Goal: Complete application form

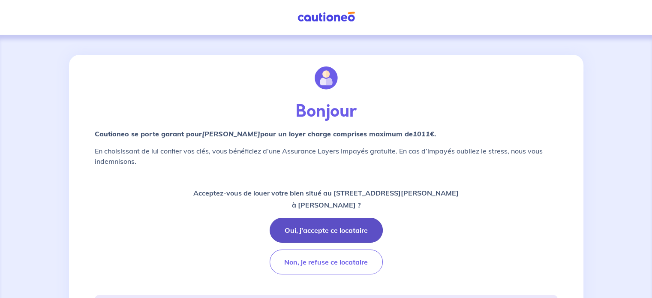
click at [296, 234] on button "Oui, j'accepte ce locataire" at bounding box center [326, 230] width 113 height 25
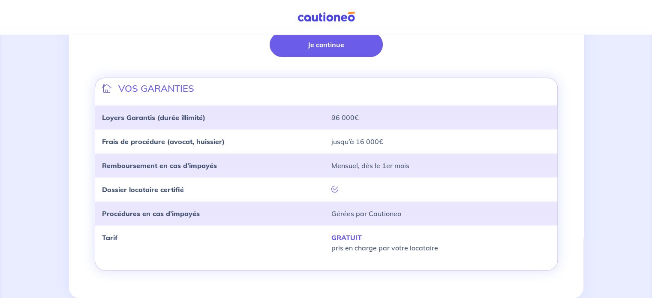
scroll to position [255, 0]
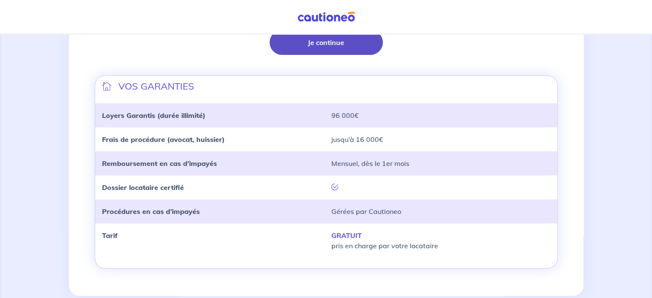
click at [358, 47] on button "Je continue" at bounding box center [326, 42] width 113 height 25
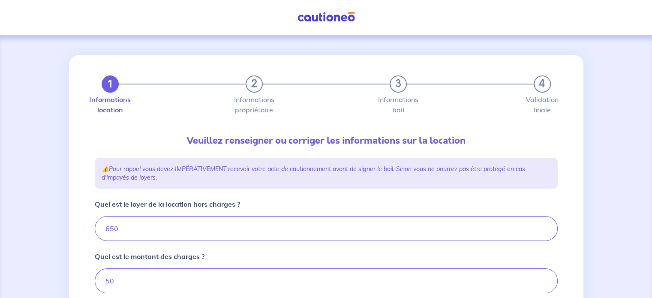
type input "700"
drag, startPoint x: 658, startPoint y: 108, endPoint x: 634, endPoint y: 52, distance: 60.5
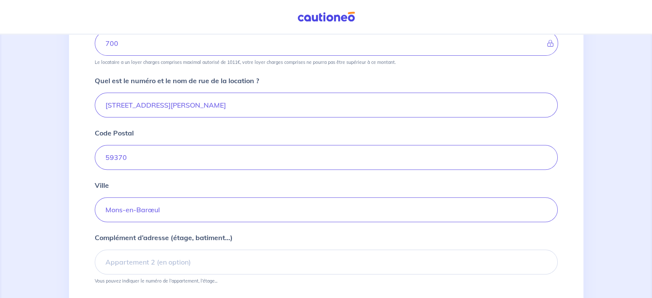
scroll to position [296, 0]
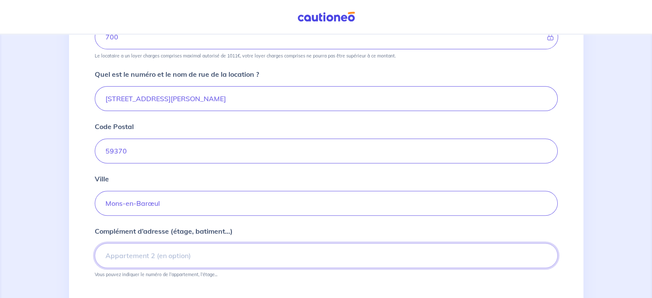
click at [219, 248] on input "Complément d’adresse (étage, batiment...)" at bounding box center [326, 255] width 463 height 25
click at [109, 255] on input "etage 2" at bounding box center [326, 255] width 463 height 25
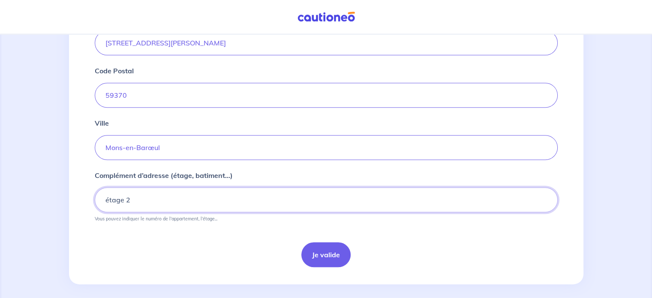
scroll to position [353, 0]
click at [290, 200] on input "étage 2" at bounding box center [326, 199] width 463 height 25
type input "étage 2 appartement 2"
click at [316, 251] on button "Je valide" at bounding box center [325, 253] width 49 height 25
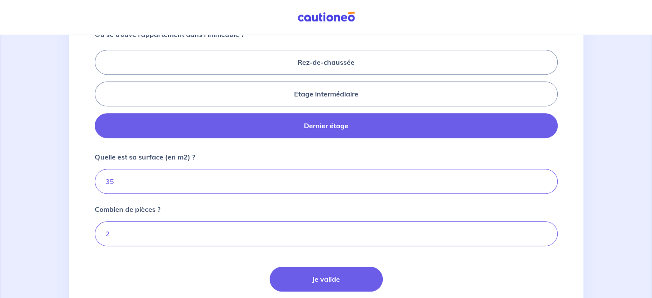
scroll to position [376, 0]
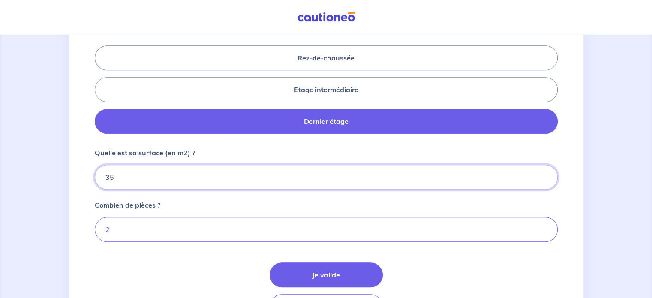
click at [115, 175] on input "35" at bounding box center [326, 177] width 463 height 25
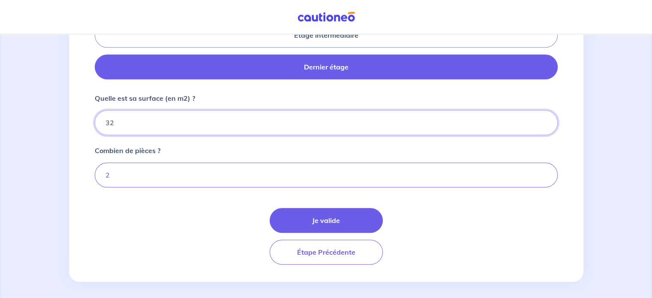
scroll to position [432, 0]
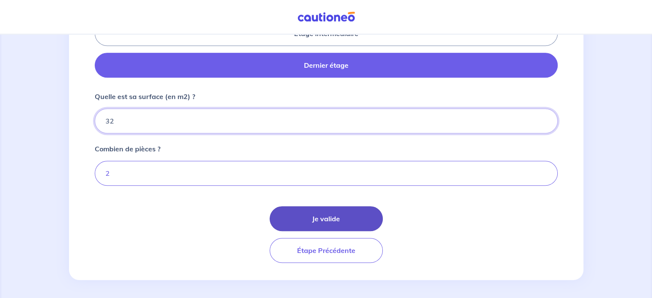
type input "32"
click at [370, 210] on button "Je valide" at bounding box center [326, 218] width 113 height 25
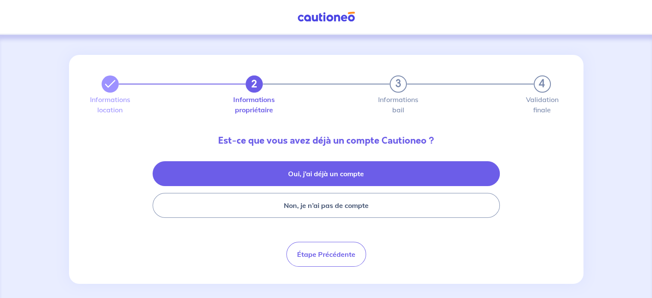
click at [367, 174] on button "Oui, j’ai déjà un compte" at bounding box center [326, 173] width 347 height 25
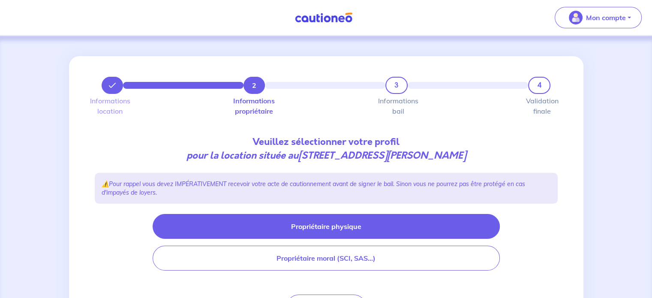
click at [334, 229] on button "Propriétaire physique" at bounding box center [326, 226] width 347 height 25
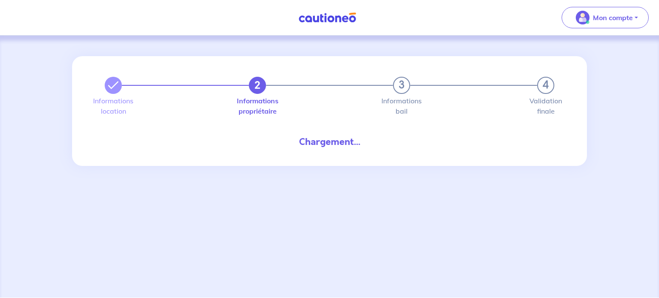
select select "FR"
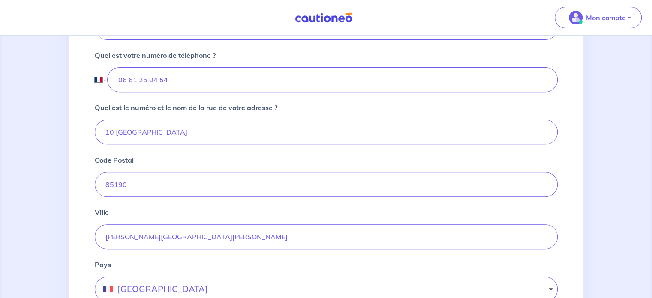
scroll to position [341, 0]
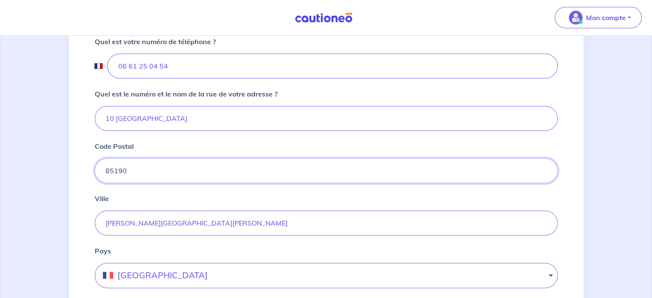
click at [158, 175] on input "85190" at bounding box center [326, 170] width 463 height 25
type input "8"
click at [158, 175] on input "59260" at bounding box center [326, 170] width 463 height 25
type input "59260"
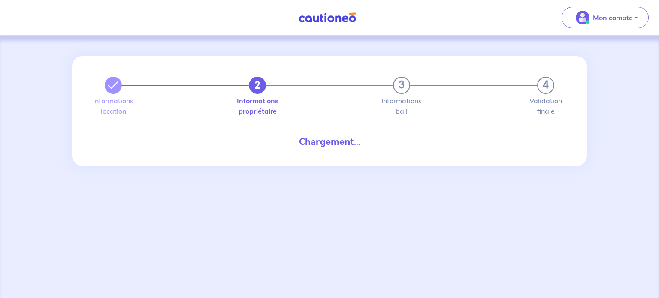
select select "FR"
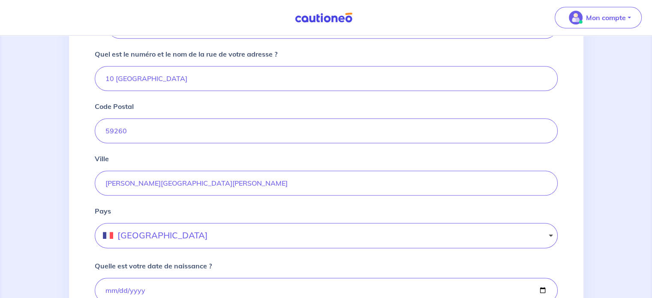
scroll to position [385, 0]
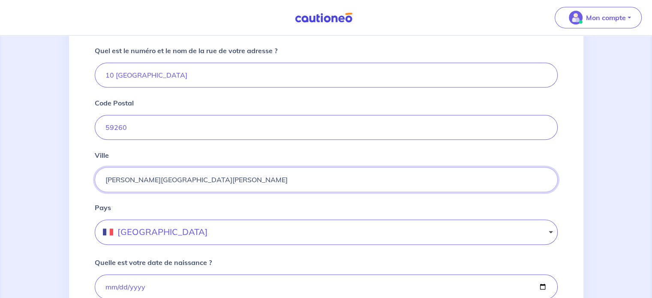
click at [223, 178] on input "Beaulieu-sous-la-Roche" at bounding box center [326, 179] width 463 height 25
type input "B"
click at [223, 178] on input "hell" at bounding box center [326, 179] width 463 height 25
type input "Hellemmes"
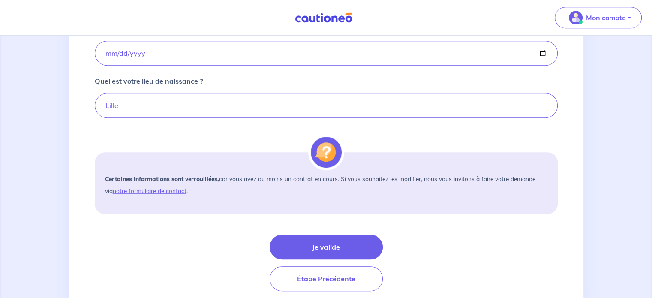
scroll to position [631, 0]
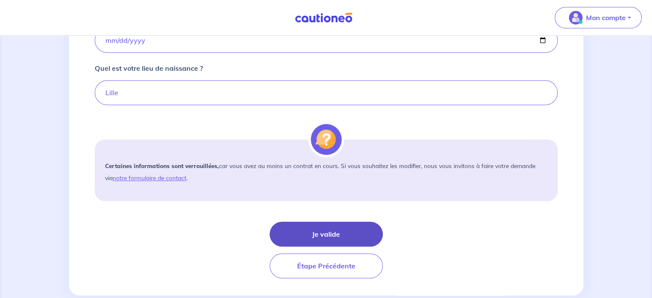
click at [343, 238] on button "Je valide" at bounding box center [326, 234] width 113 height 25
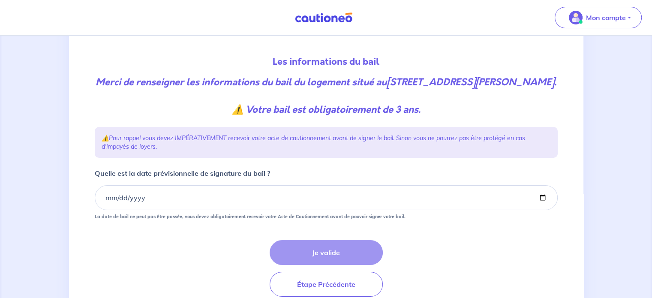
scroll to position [96, 0]
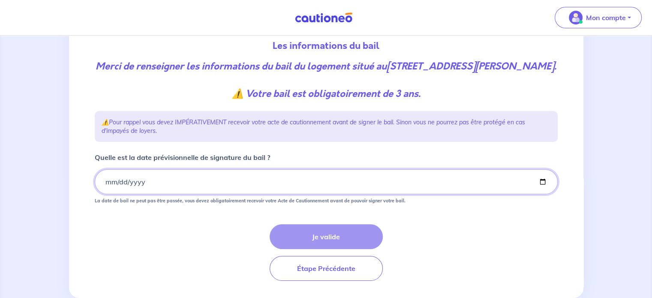
click at [107, 194] on input "Quelle est la date prévisionnelle de signature du bail ?" at bounding box center [326, 181] width 463 height 25
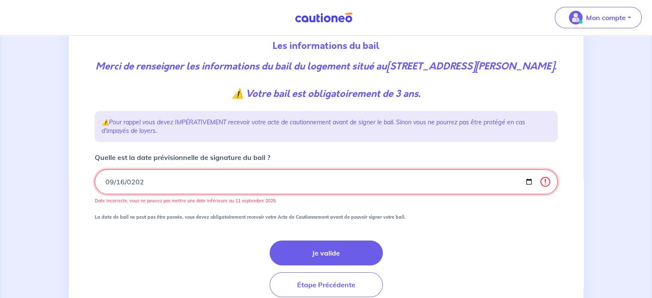
type input "2025-09-16"
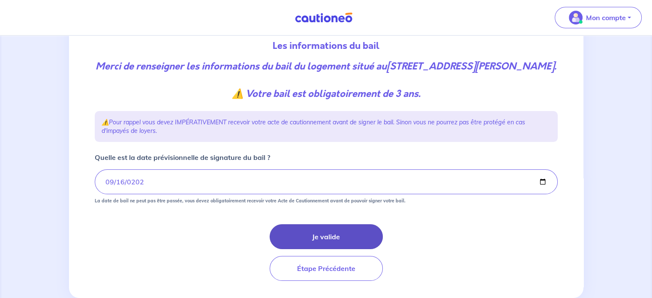
click at [327, 247] on button "Je valide" at bounding box center [326, 236] width 113 height 25
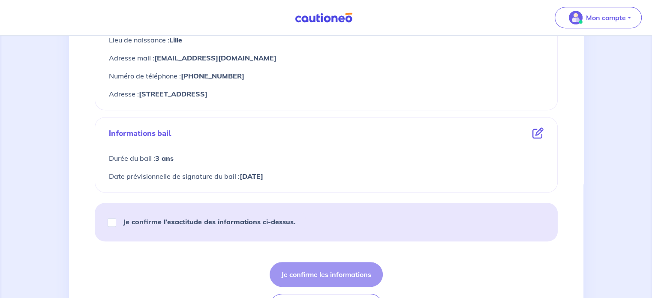
scroll to position [431, 0]
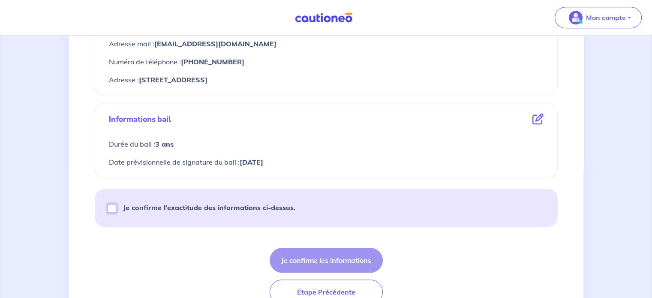
click at [111, 209] on input "Je confirme l’exactitude des informations ci-dessus." at bounding box center [112, 208] width 9 height 9
checkbox input "true"
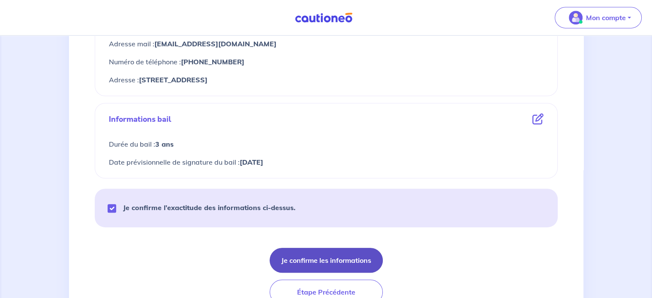
click at [285, 262] on button "Je confirme les informations" at bounding box center [326, 260] width 113 height 25
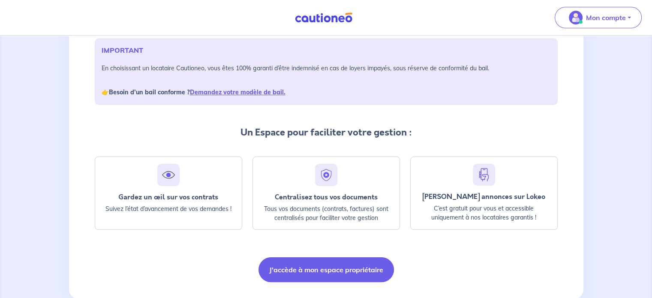
scroll to position [148, 0]
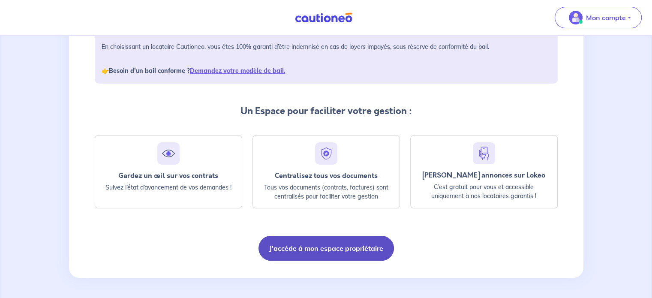
click at [357, 241] on button "J'accède à mon espace propriétaire" at bounding box center [326, 248] width 135 height 25
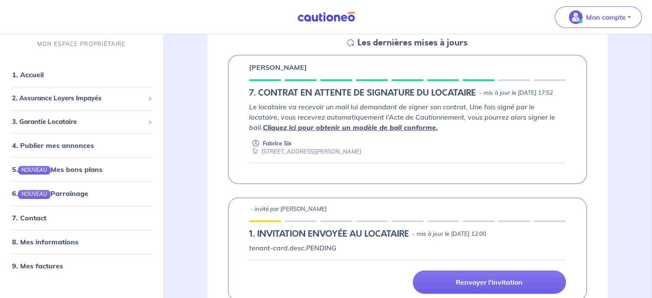
scroll to position [132, 0]
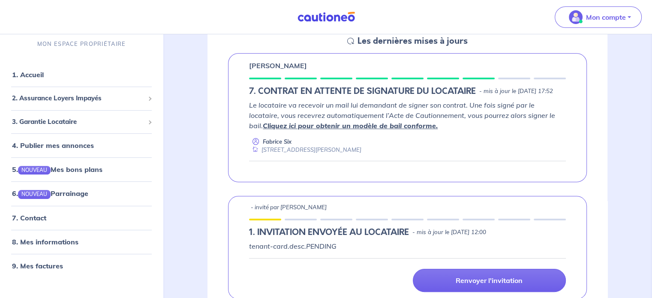
click at [438, 128] on link "Cliquez ici pour obtenir un modèle de bail conforme." at bounding box center [350, 125] width 175 height 9
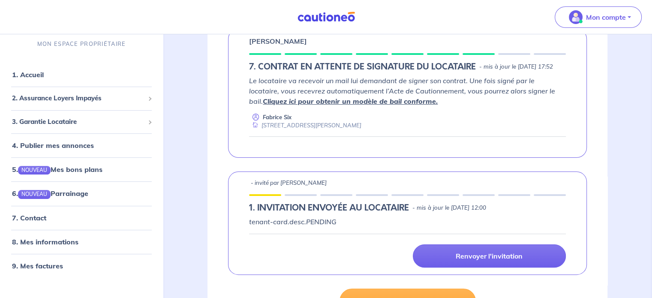
scroll to position [153, 0]
